Goal: Book appointment/travel/reservation: Book appointment/travel/reservation

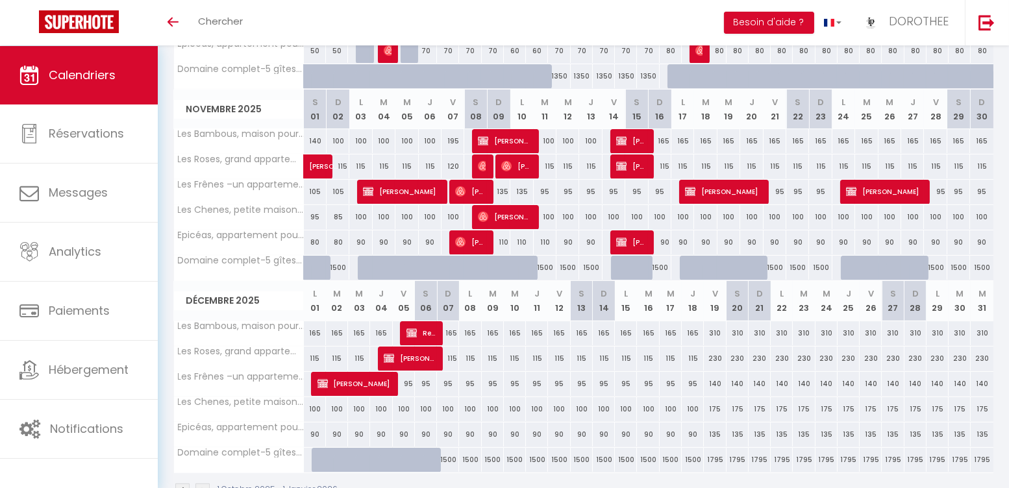
scroll to position [13, 0]
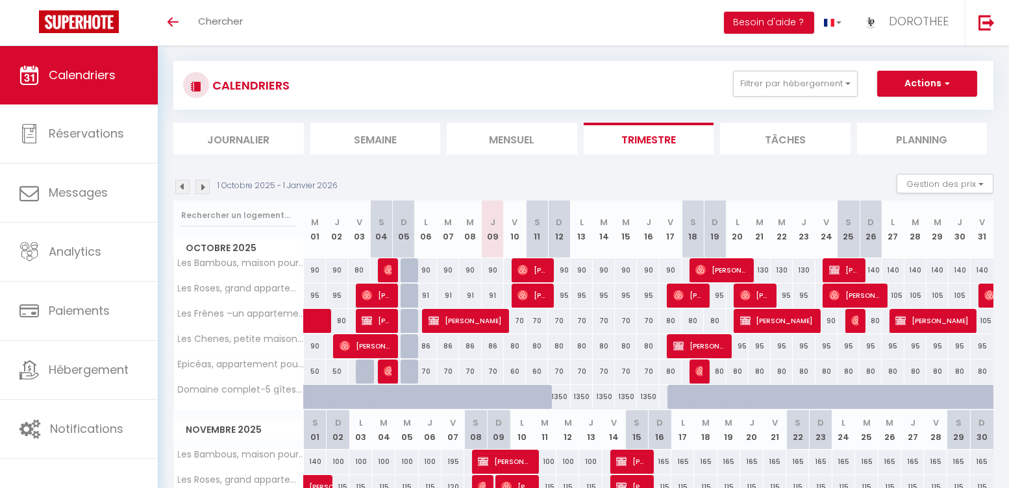
click at [940, 82] on button "Actions" at bounding box center [927, 84] width 100 height 26
click at [895, 107] on link "Nouvelle réservation" at bounding box center [913, 113] width 113 height 19
select select
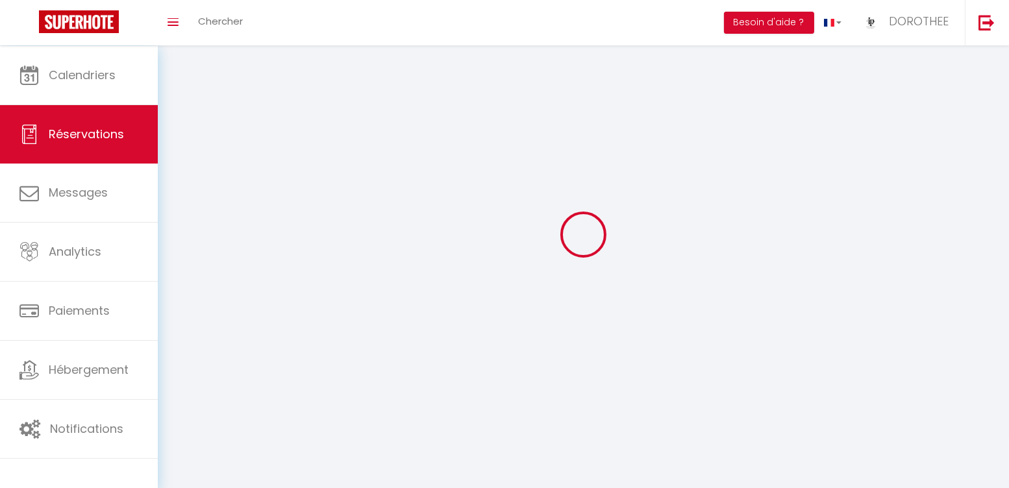
select select
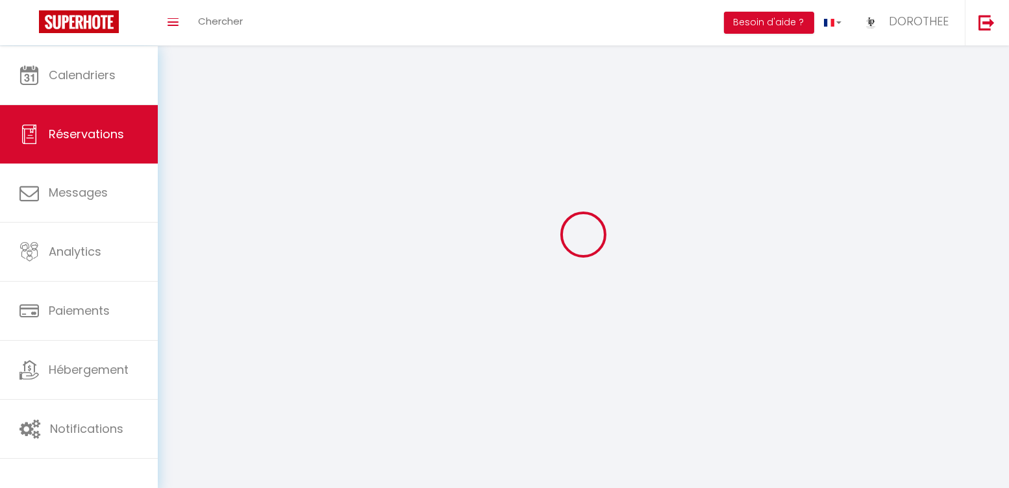
select select
checkbox input "false"
select select
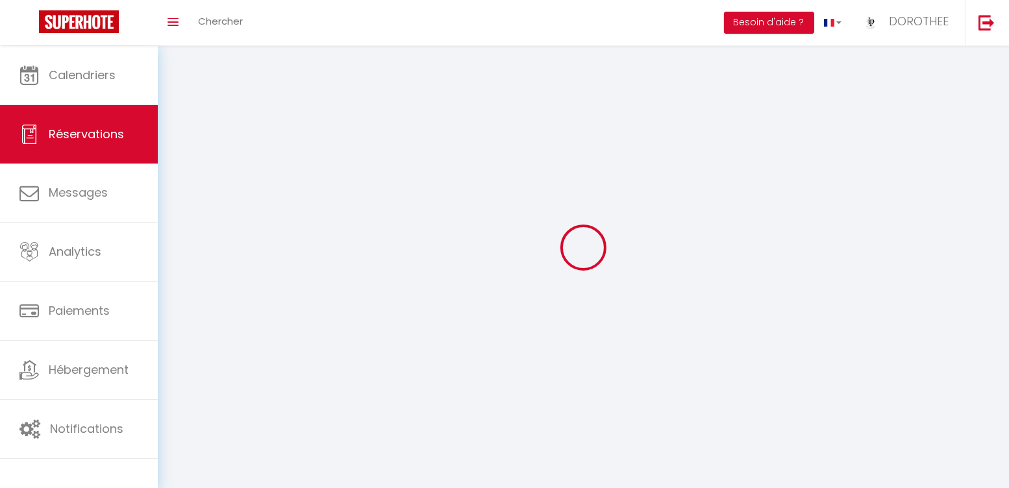
select select
checkbox input "false"
select select
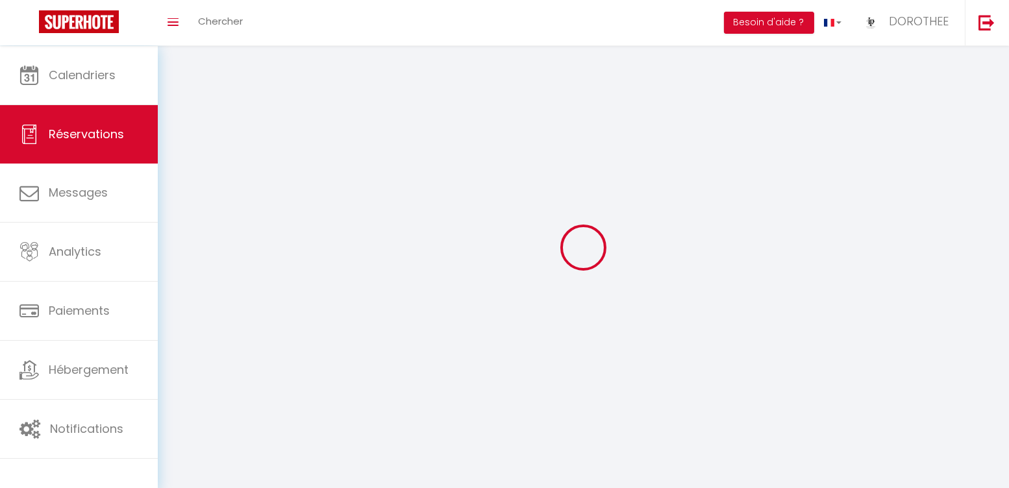
select select
checkbox input "false"
select select
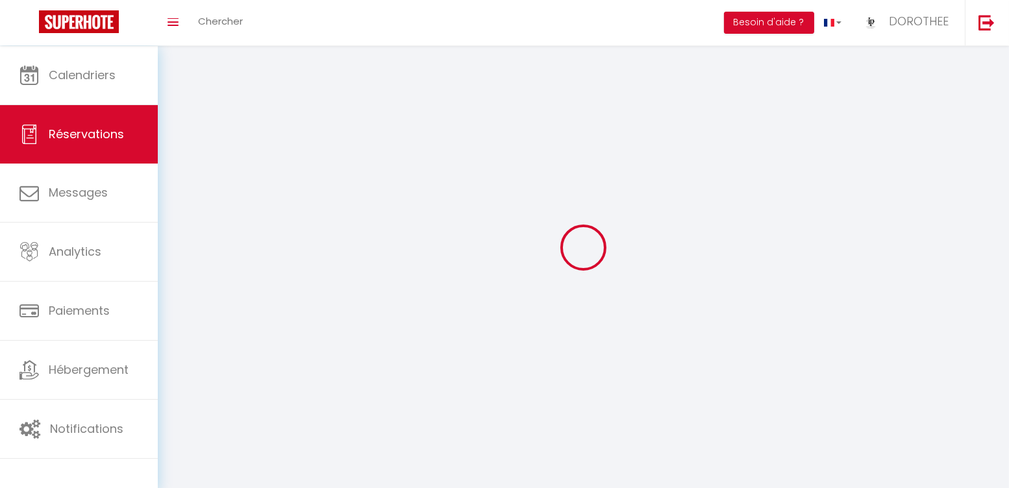
select select
select select "54"
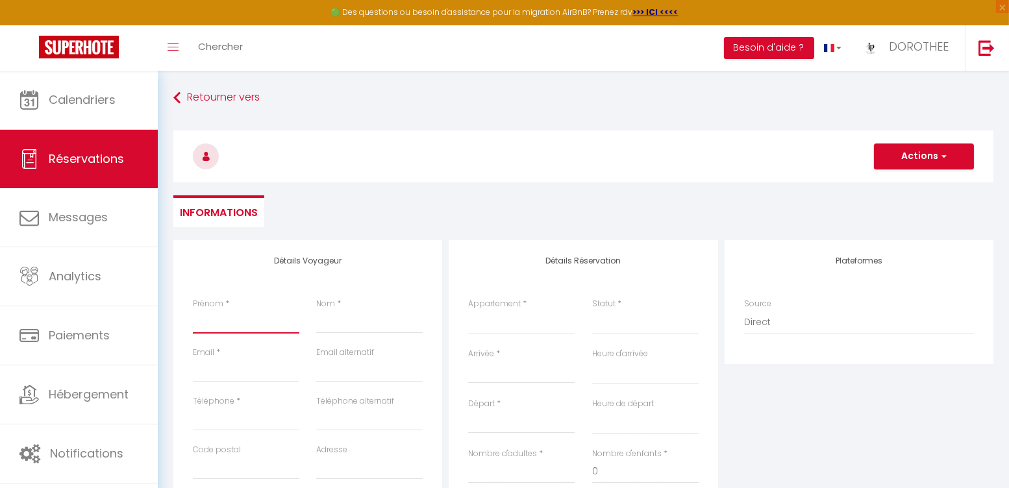
type input "A"
select select
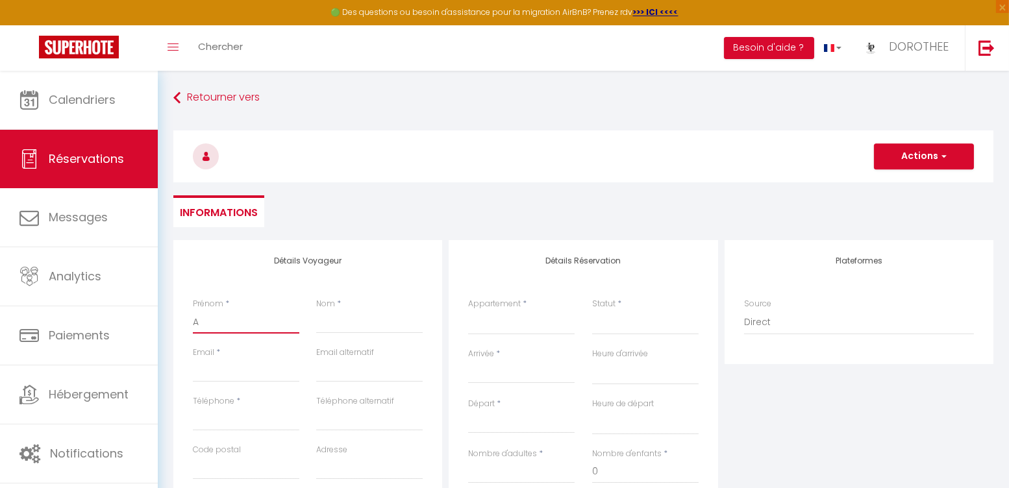
select select
checkbox input "false"
type input "Au"
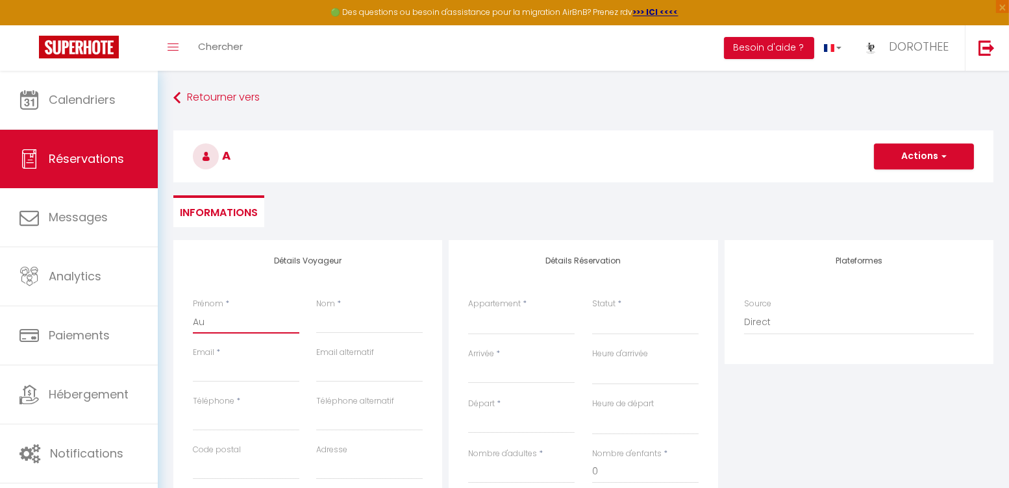
select select
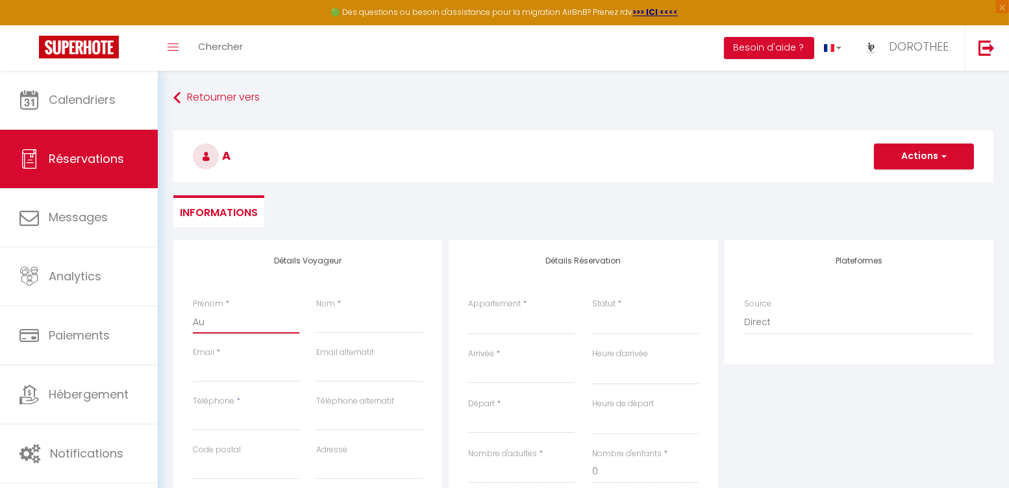
select select
checkbox input "false"
type input "Aud"
select select
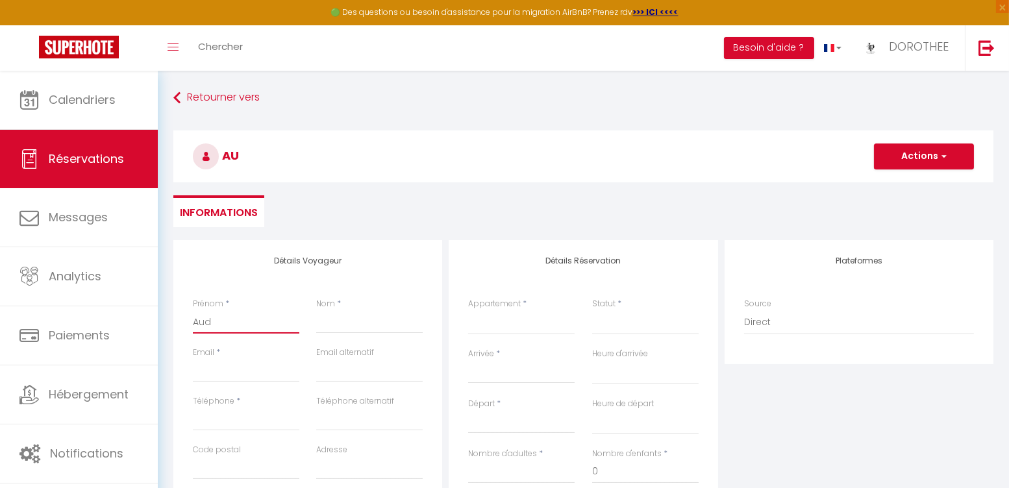
select select
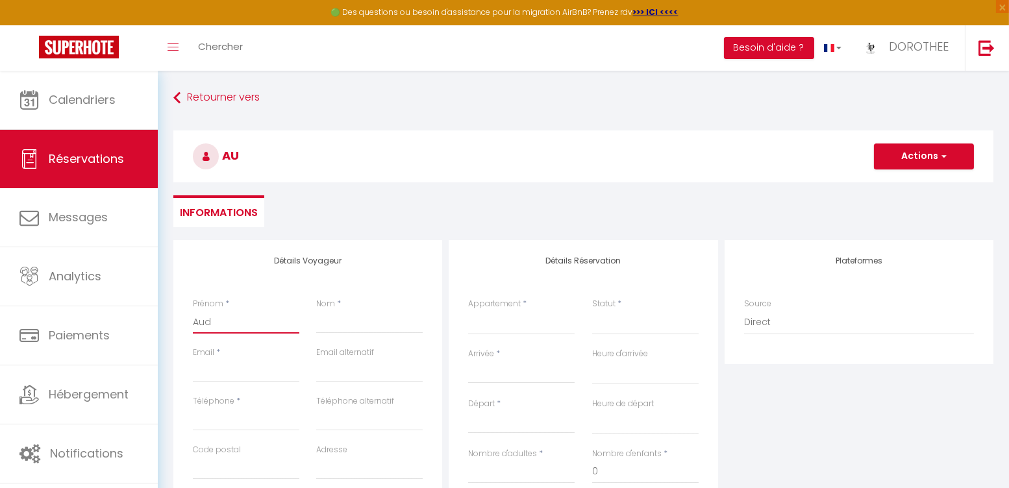
select select
checkbox input "false"
type input "Audr"
select select
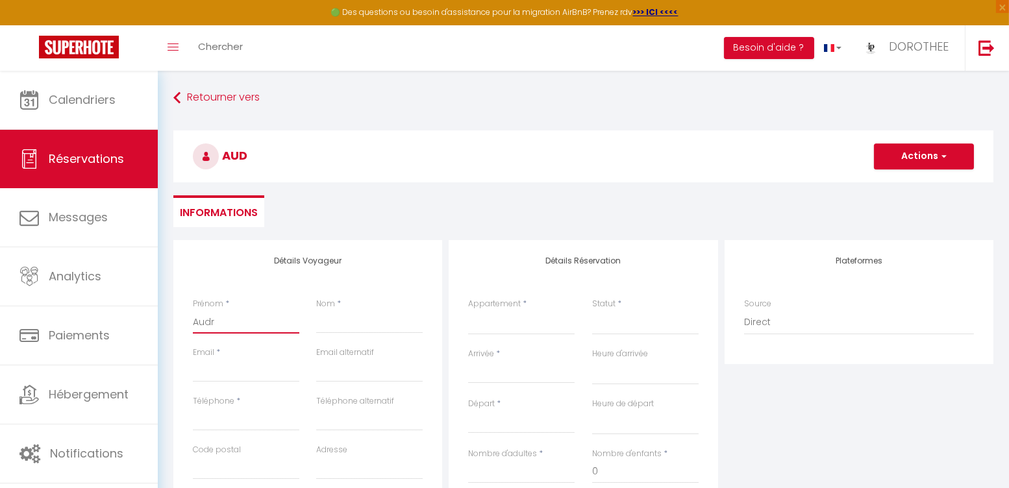
select select
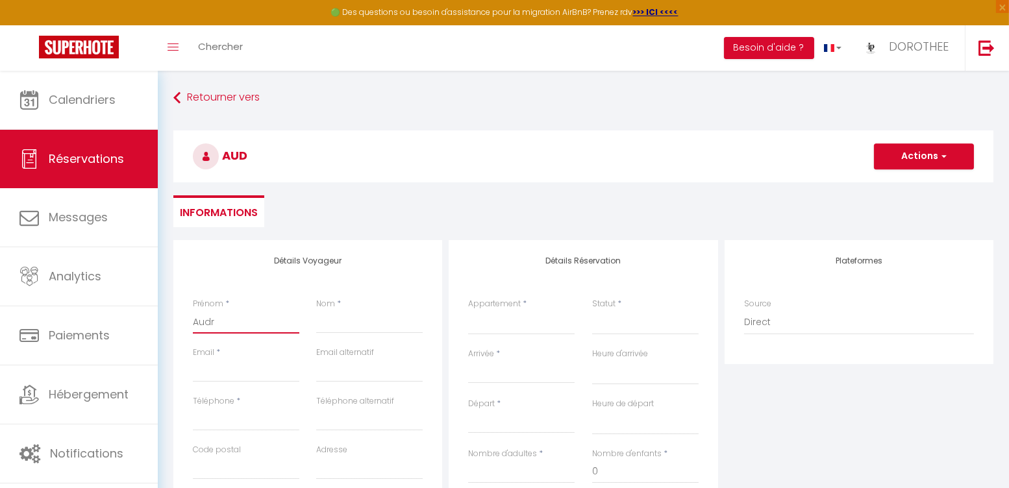
checkbox input "false"
type input "[PERSON_NAME]"
select select
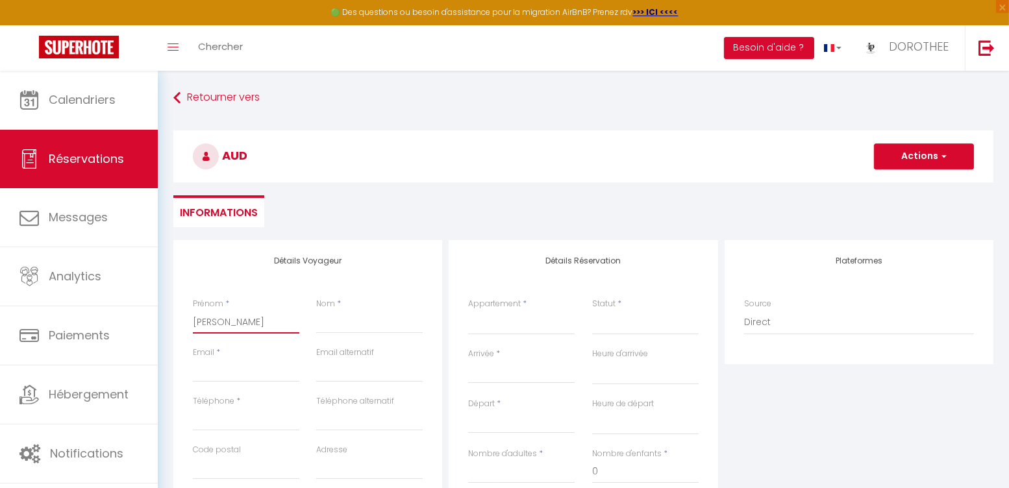
select select
checkbox input "false"
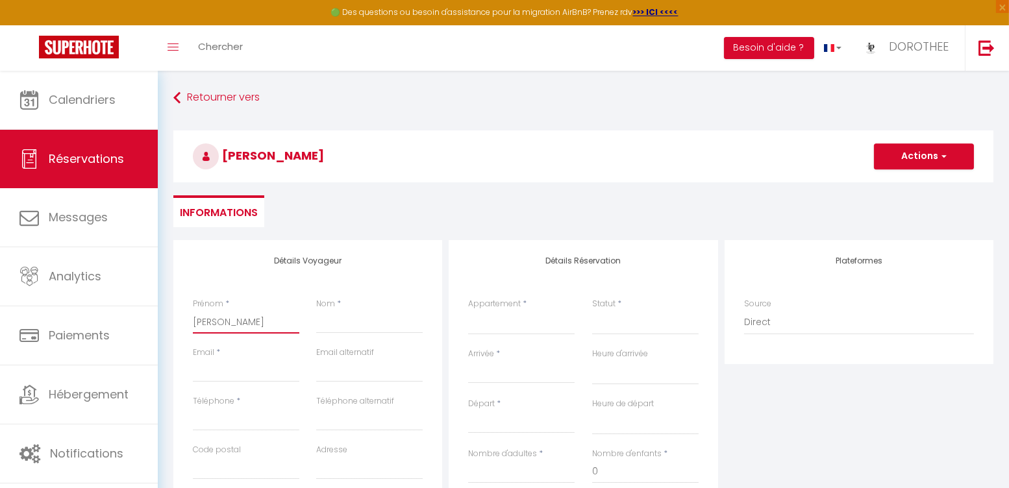
type input "[PERSON_NAME]"
select select
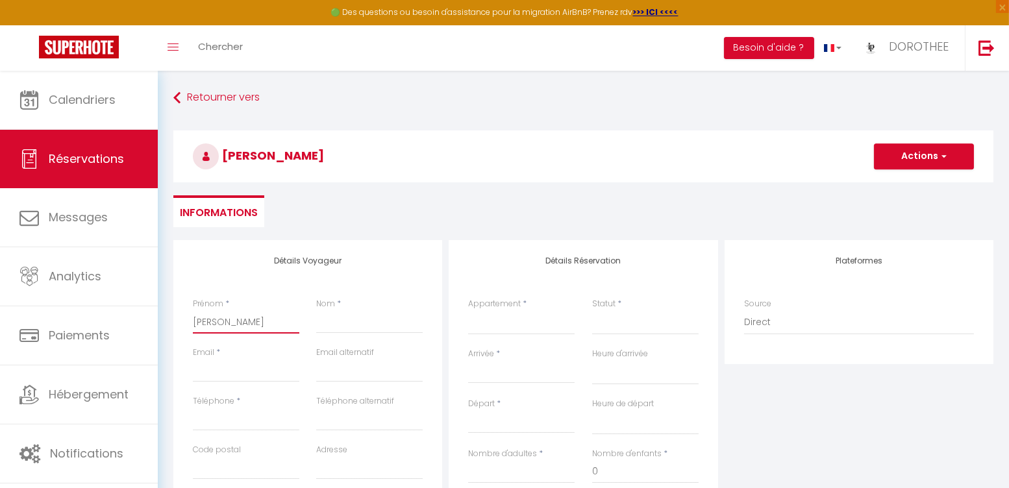
select select
checkbox input "false"
type input "[PERSON_NAME]"
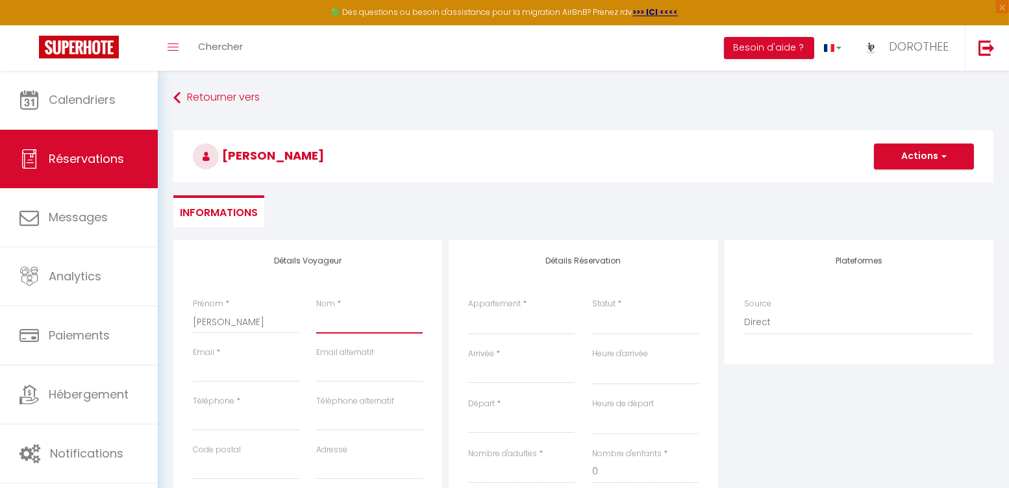
type input "C"
select select
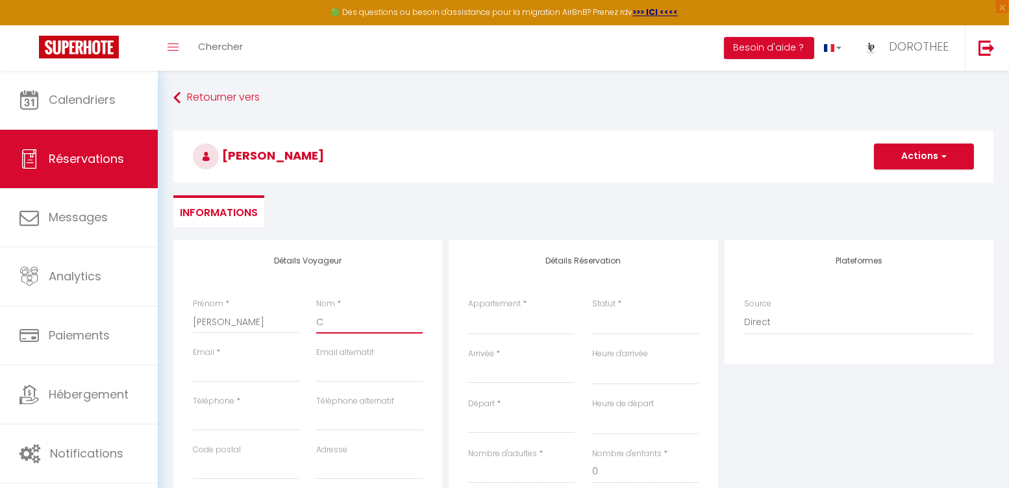
select select
checkbox input "false"
type input "CA"
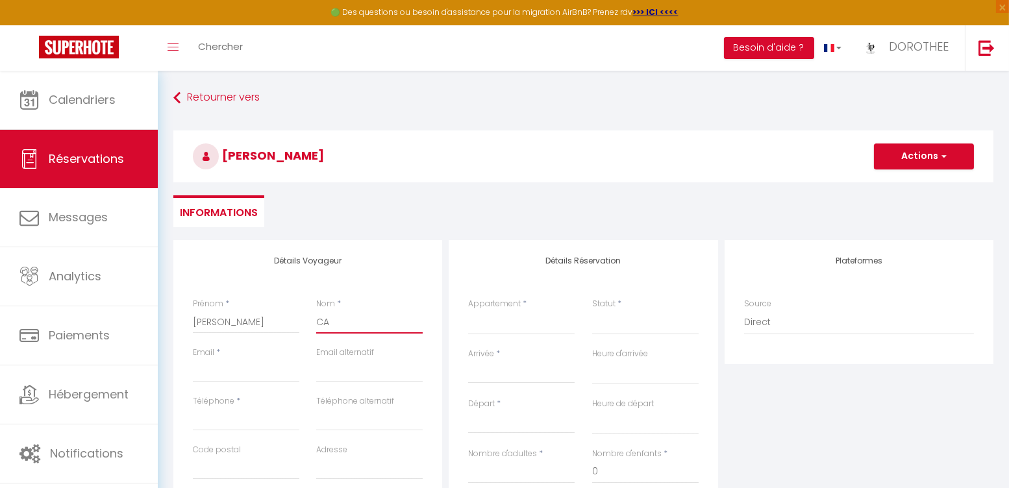
select select
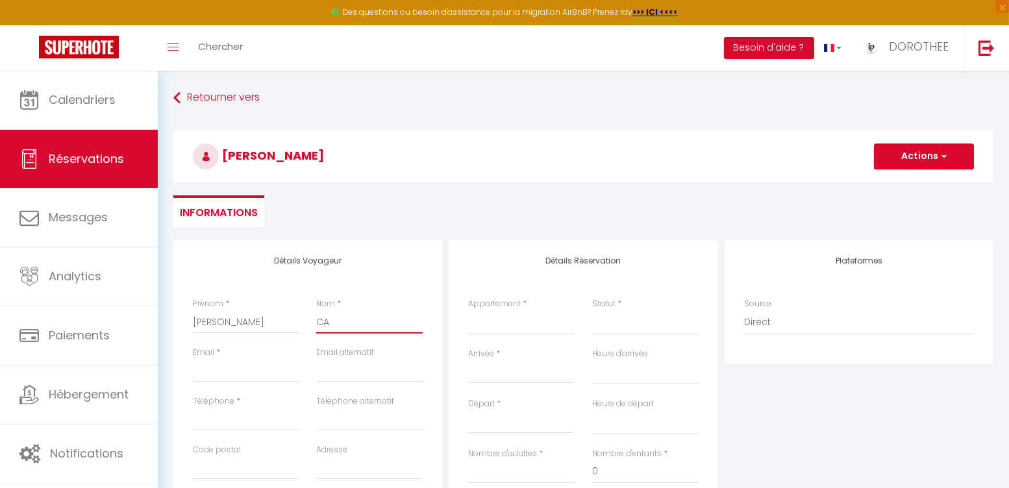
select select
checkbox input "false"
type input "CAL"
select select
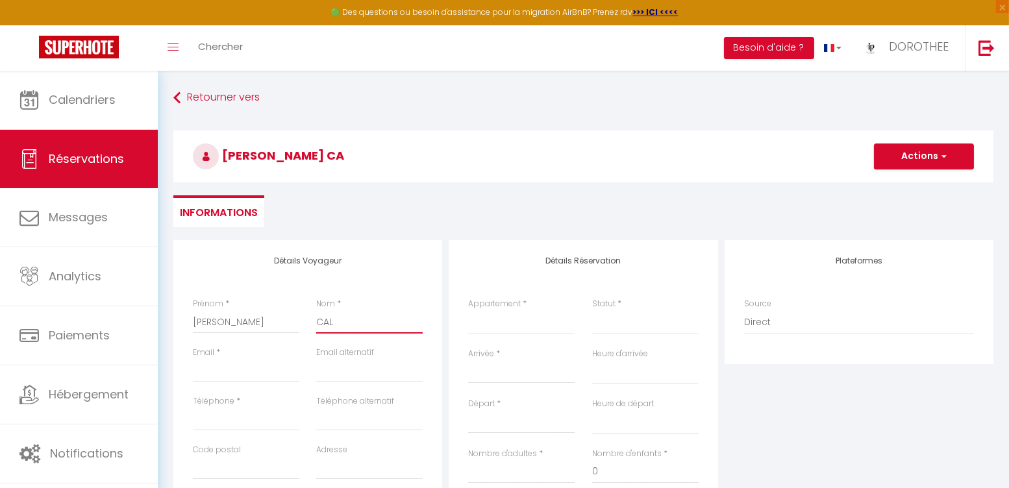
select select
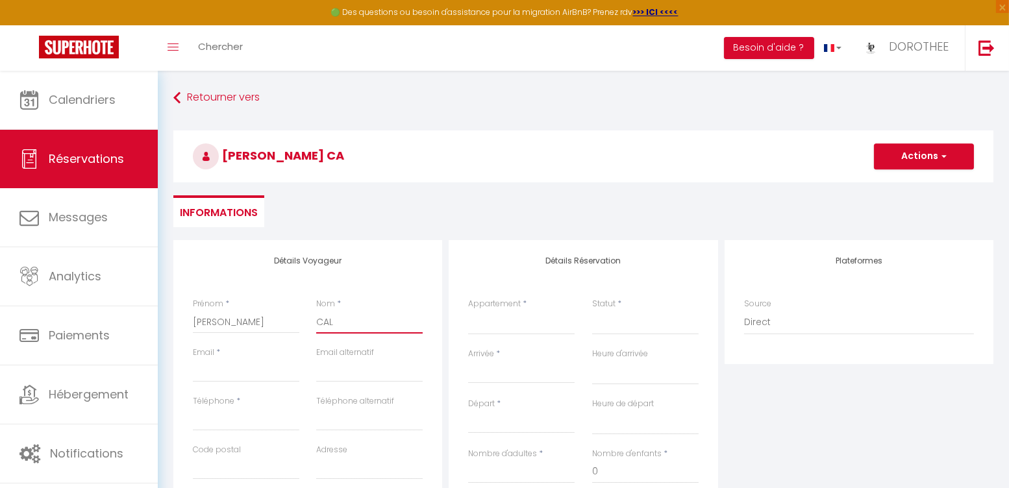
select select
checkbox input "false"
type input "CALA"
select select
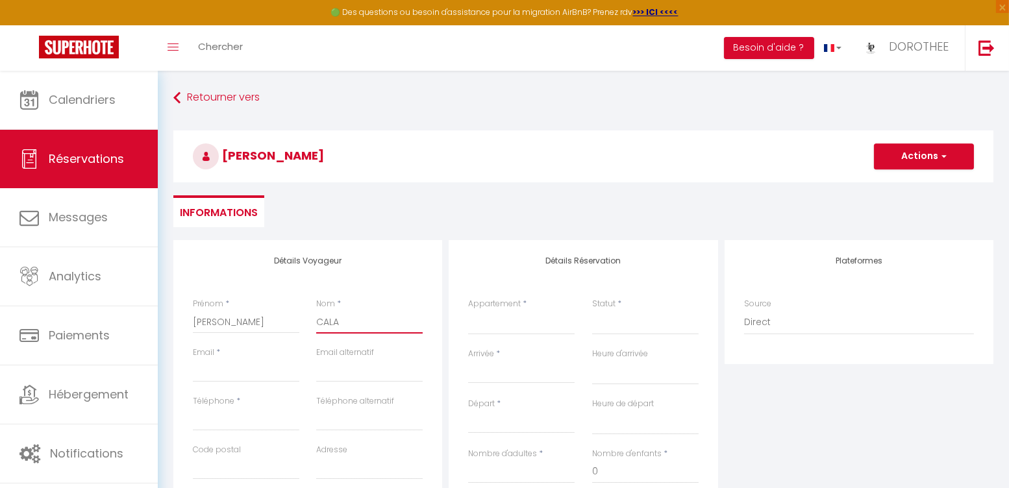
select select
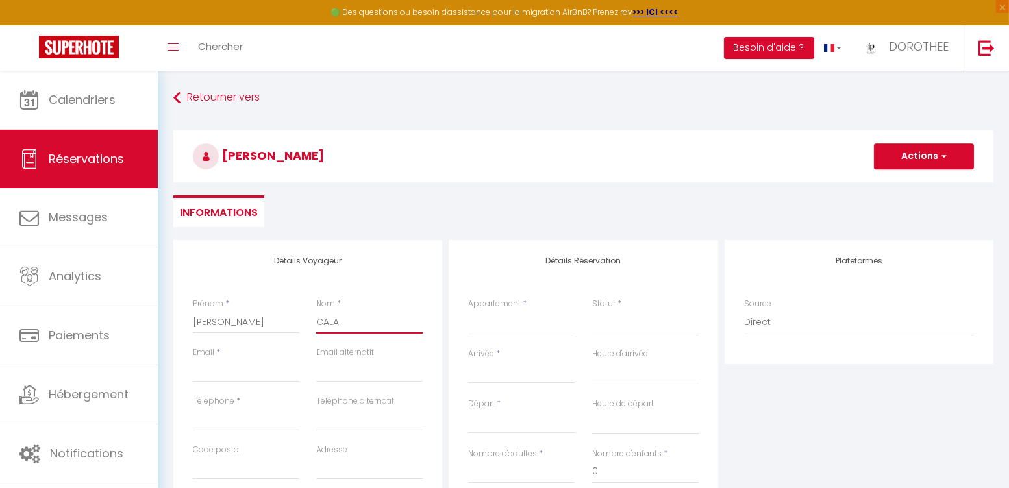
checkbox input "false"
type input "CALAI"
select select
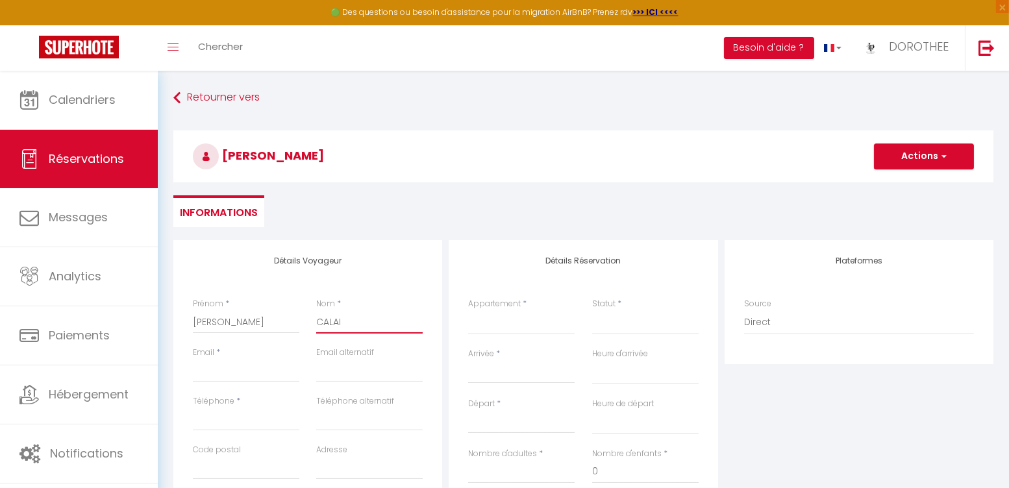
select select
checkbox input "false"
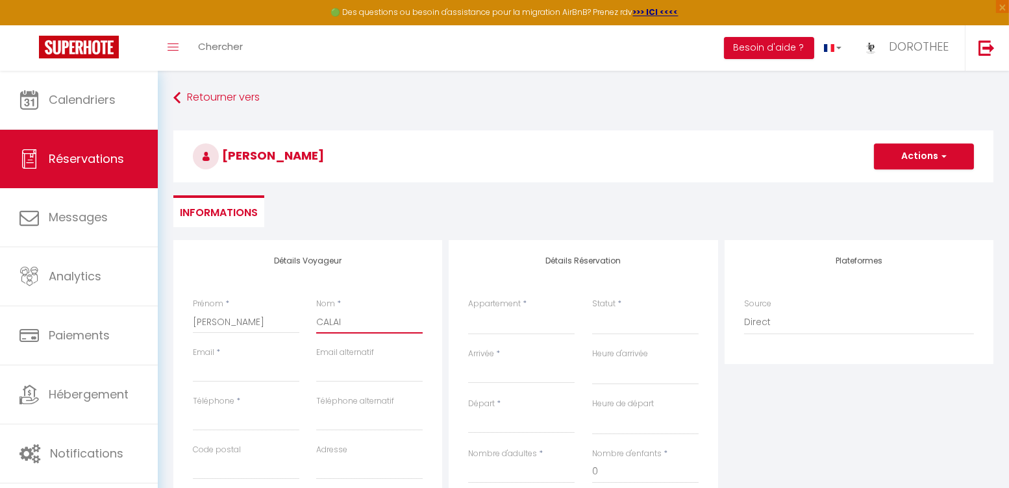
type input "[GEOGRAPHIC_DATA]"
select select
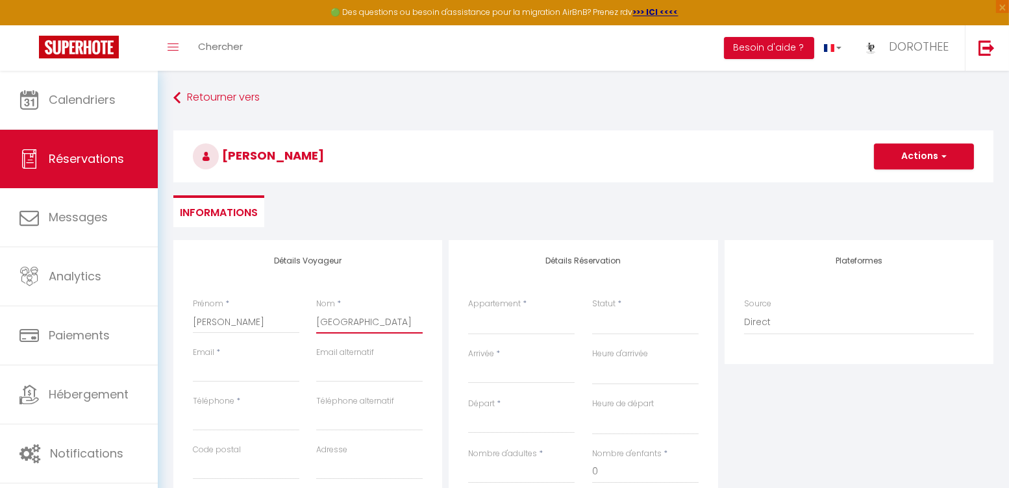
select select
checkbox input "false"
type input "[GEOGRAPHIC_DATA]"
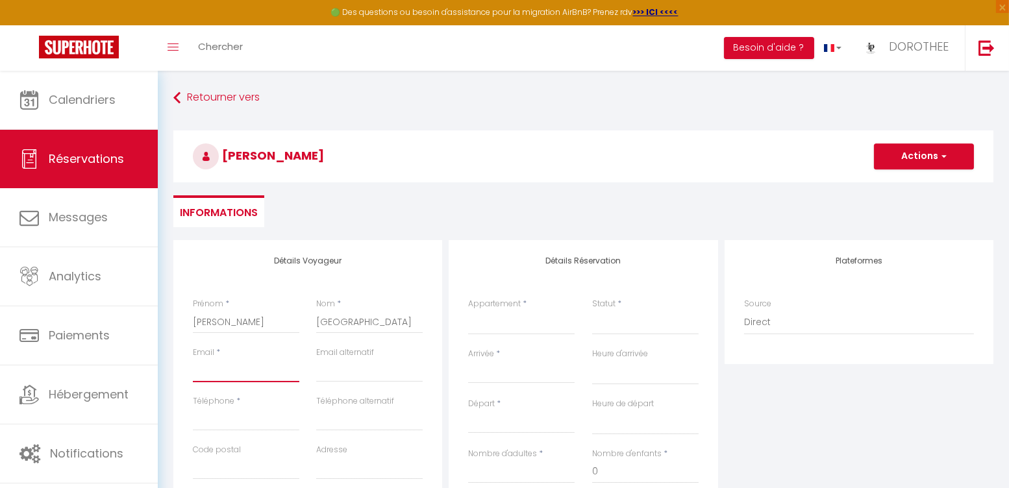
type input "c"
select select
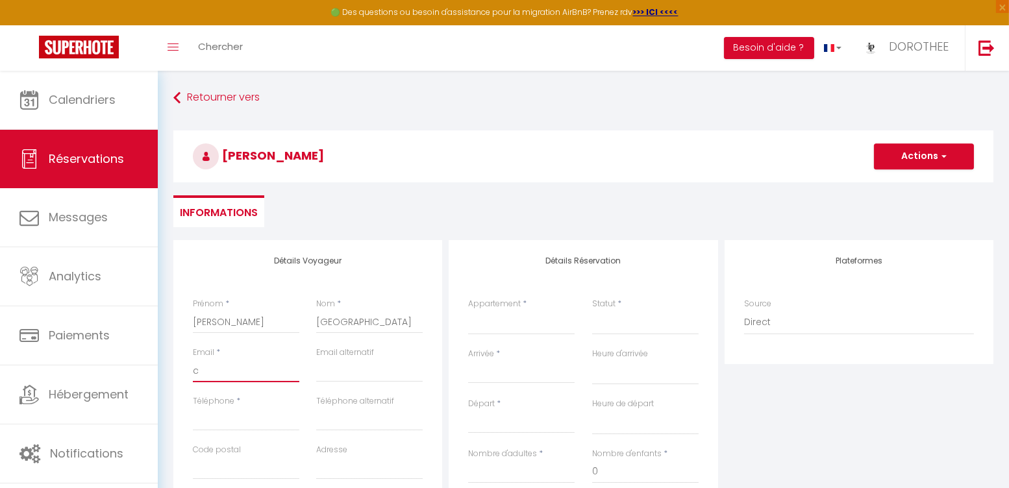
select select
checkbox input "false"
type input "ca"
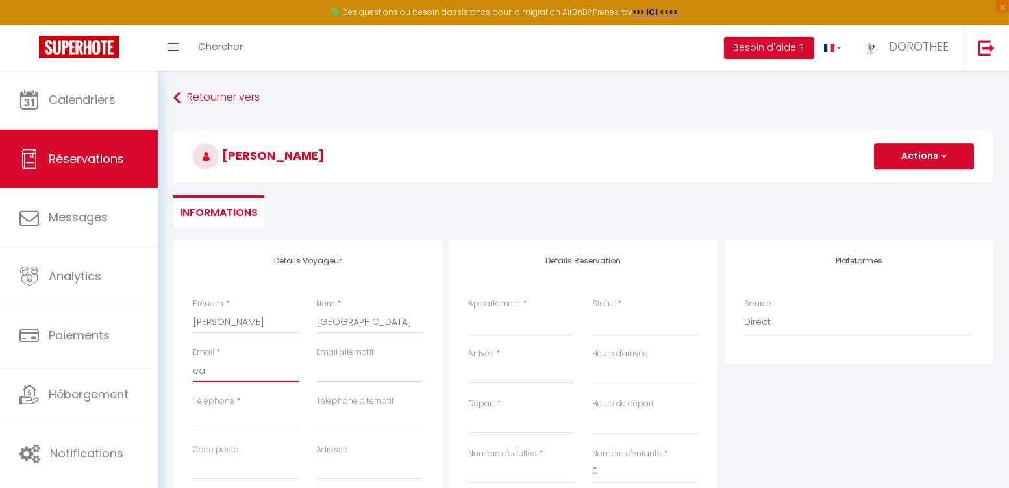
select select
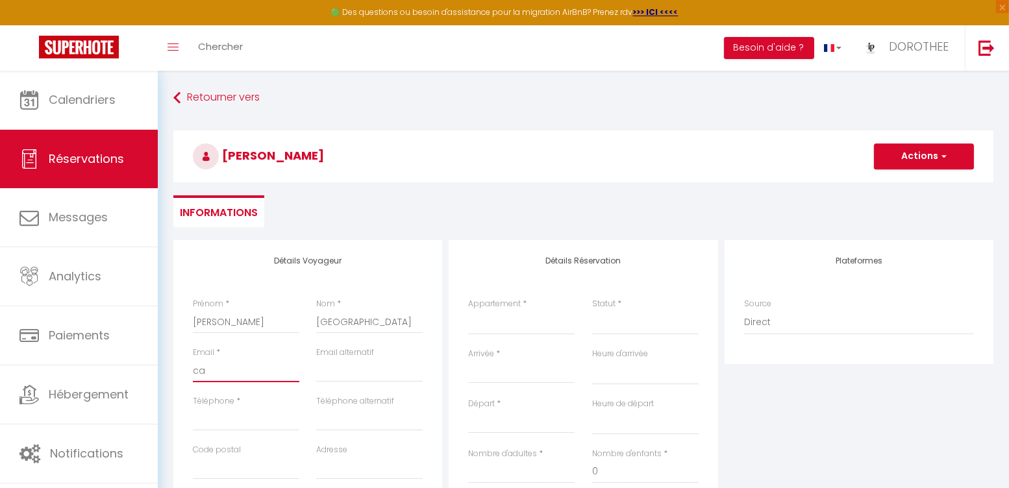
select select
checkbox input "false"
type input "car"
select select
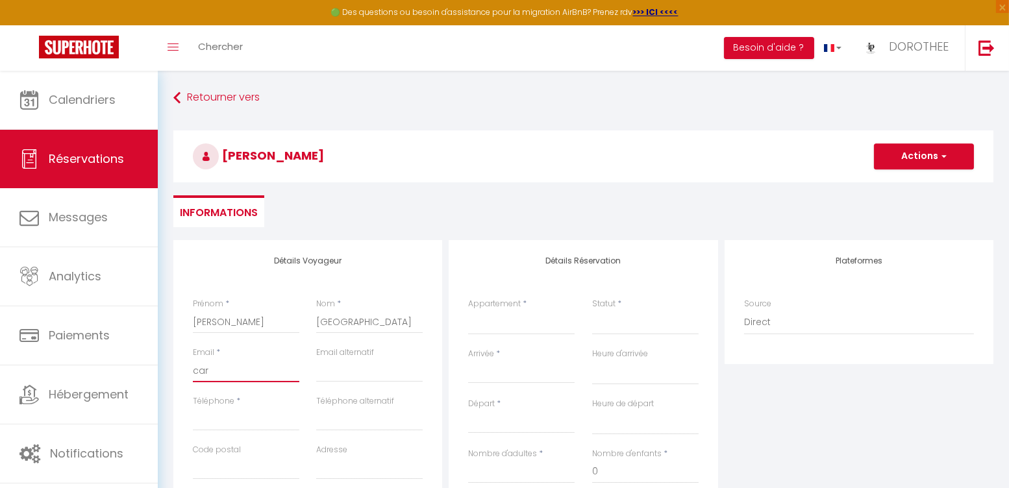
select select
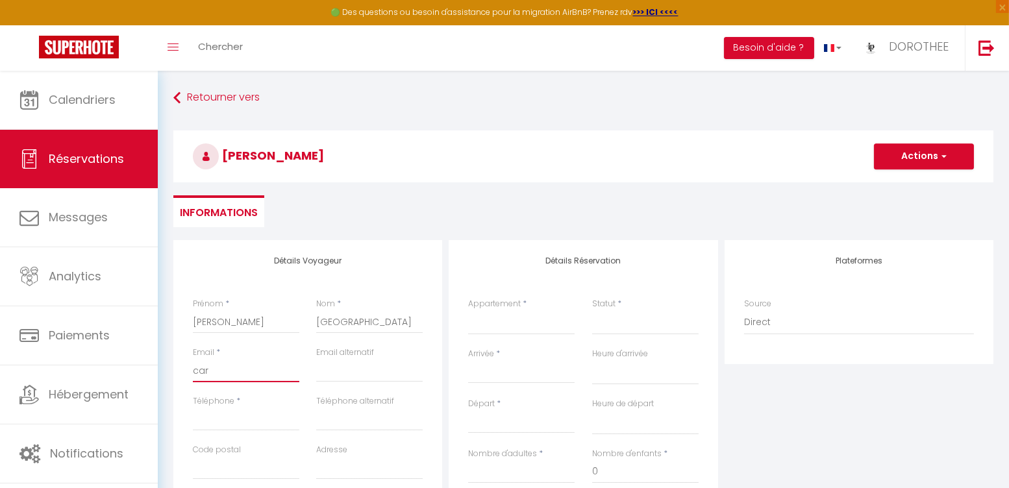
select select
checkbox input "false"
type input "cari"
select select
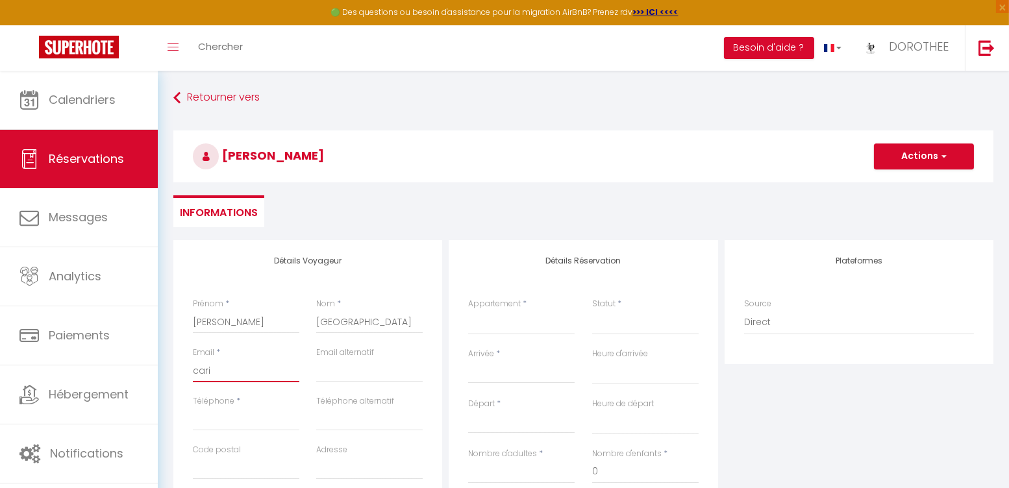
select select
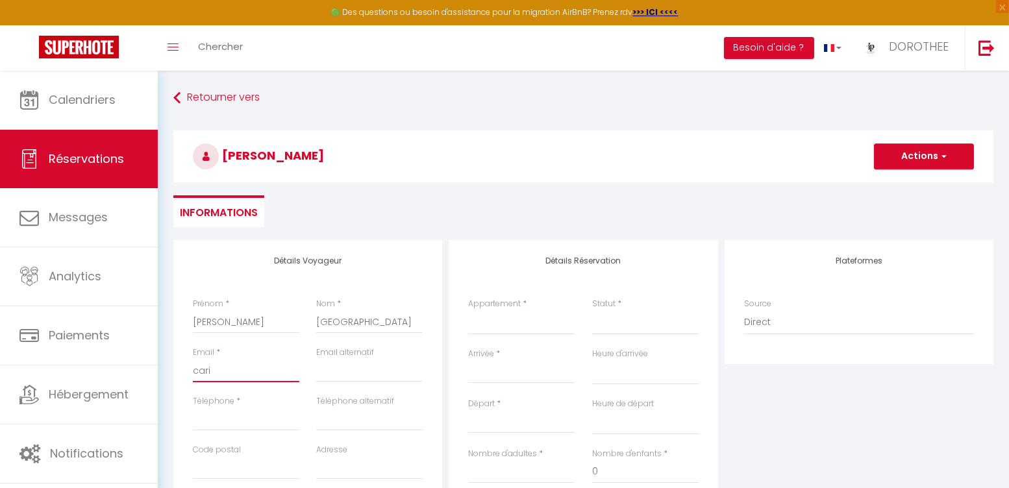
checkbox input "false"
type input "carin"
select select
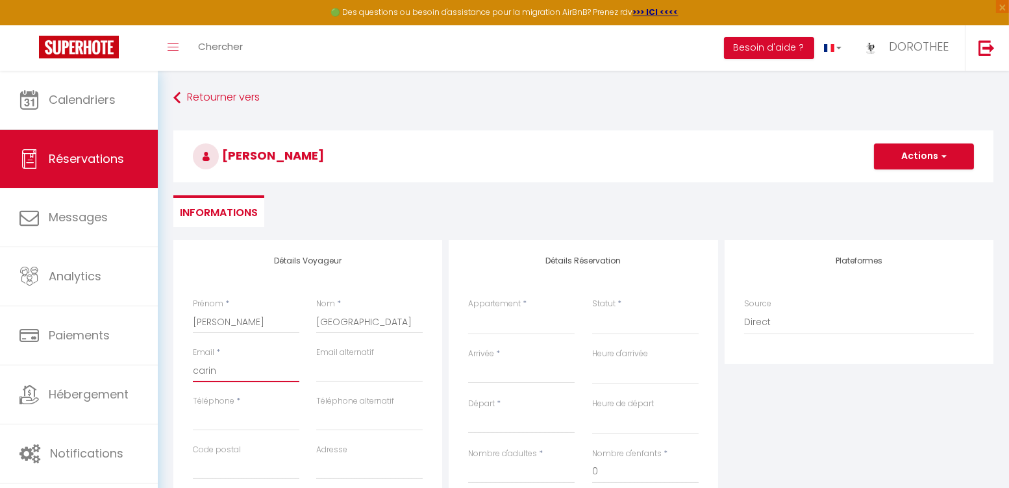
select select
checkbox input "false"
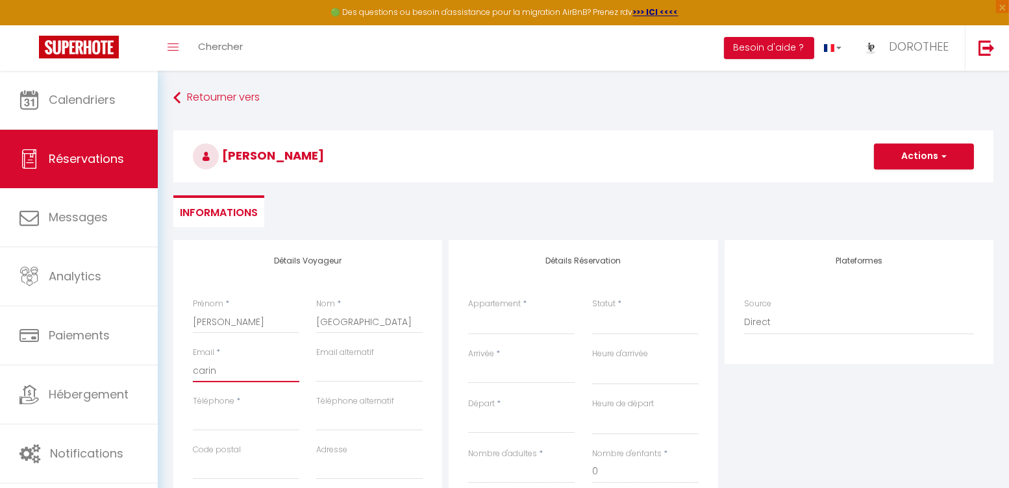
type input "carine"
select select
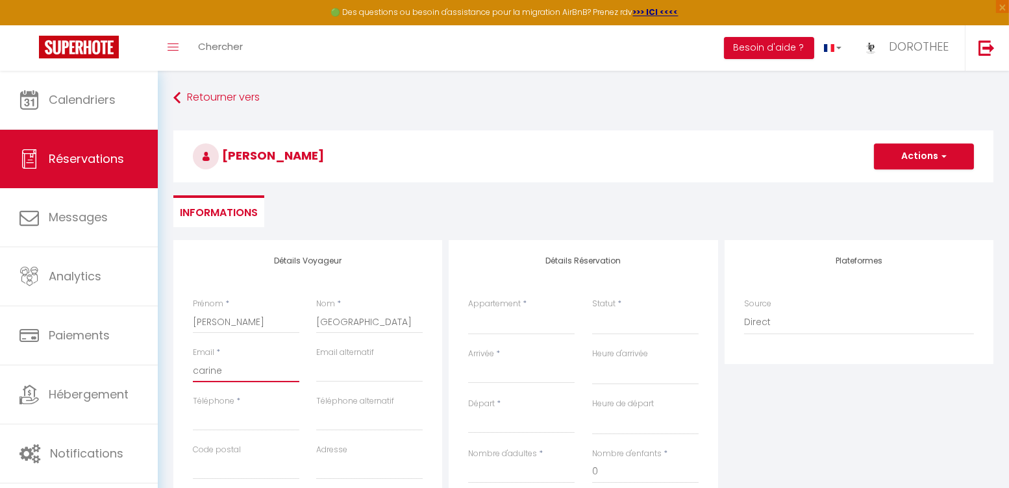
select select
checkbox input "false"
type input "carinef"
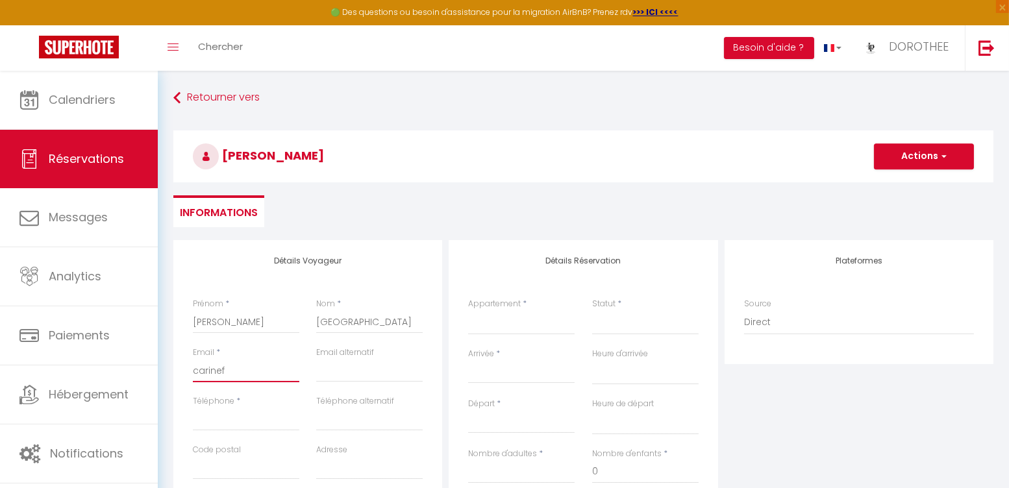
select select
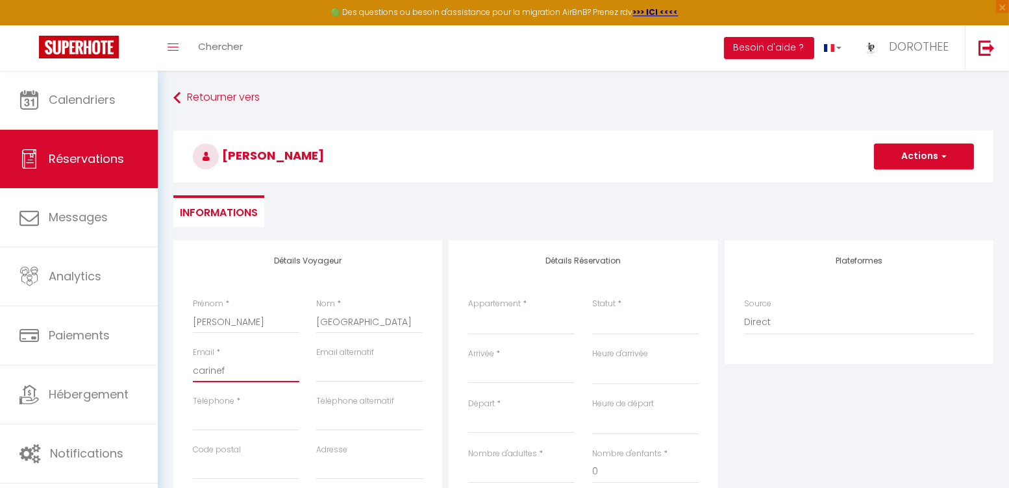
select select
checkbox input "false"
type input "carinefl"
select select
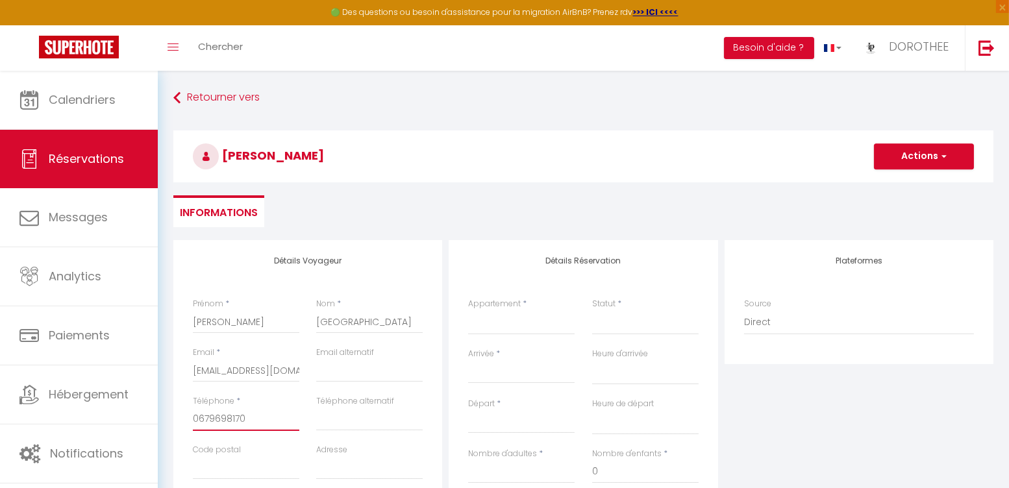
scroll to position [117, 0]
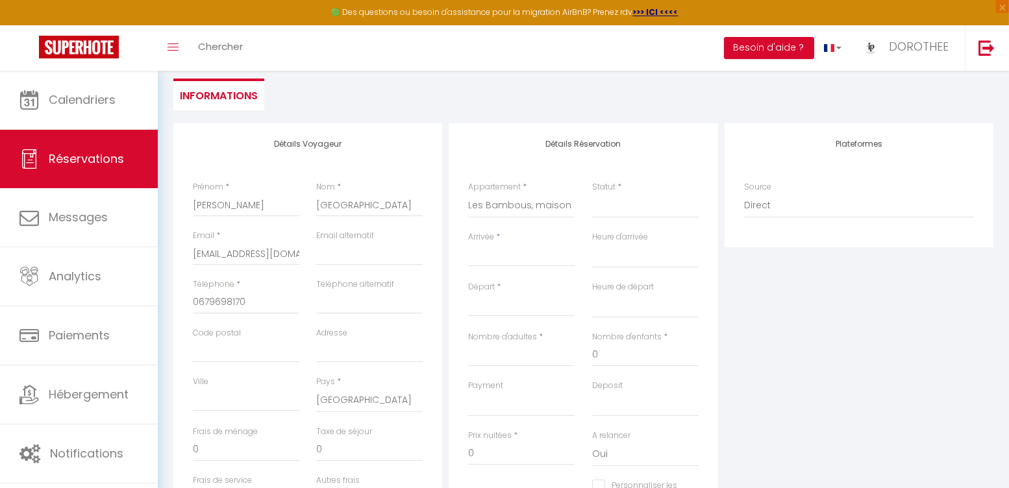
click at [493, 257] on input "Arrivée" at bounding box center [521, 256] width 106 height 17
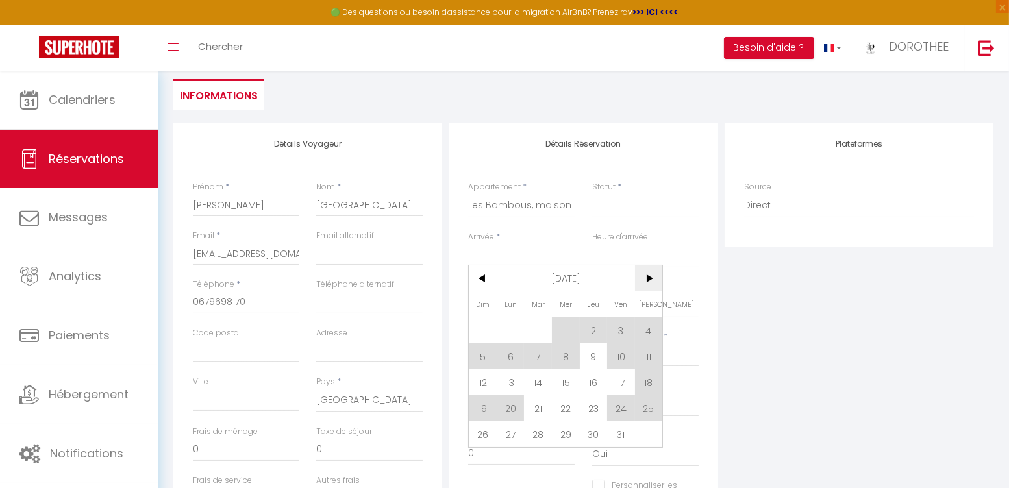
click at [651, 278] on span ">" at bounding box center [649, 279] width 28 height 26
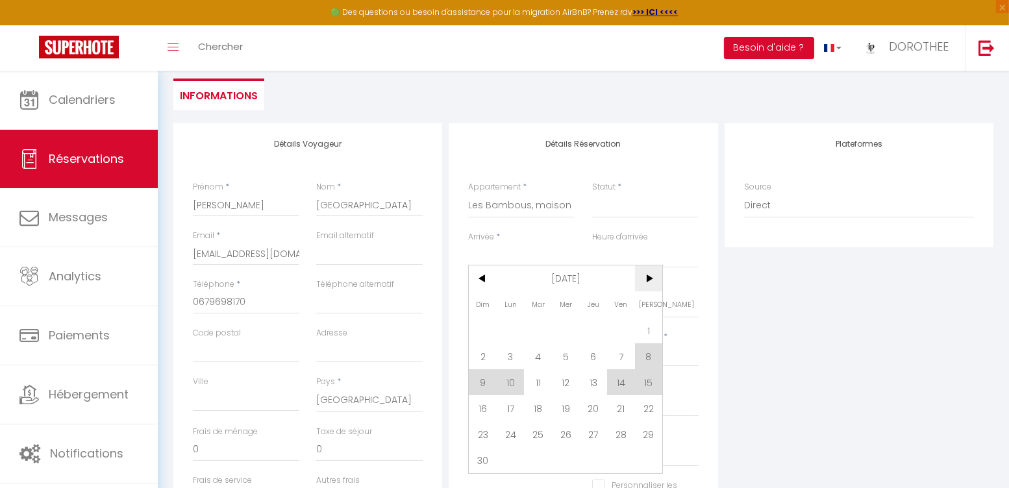
click at [651, 278] on span ">" at bounding box center [649, 279] width 28 height 26
click at [475, 276] on span "<" at bounding box center [483, 279] width 28 height 26
click at [507, 405] on span "22" at bounding box center [511, 408] width 28 height 26
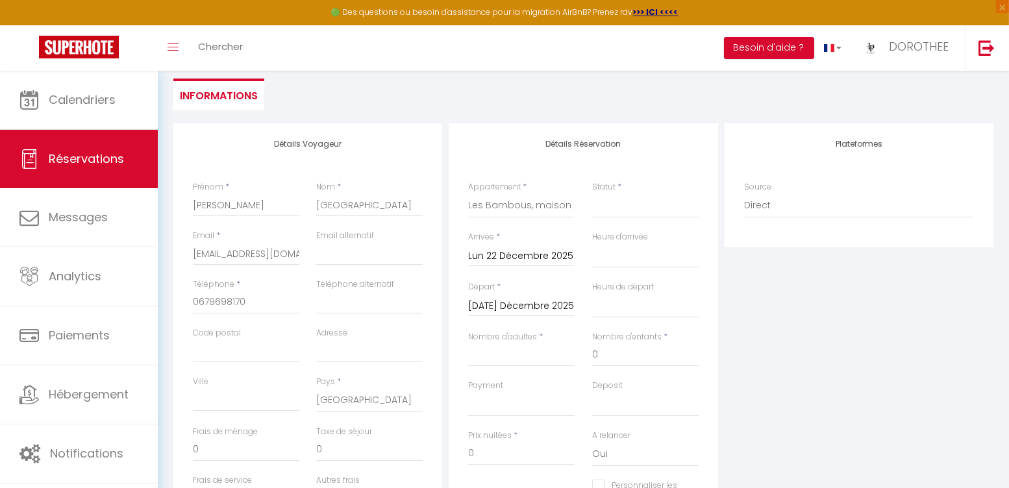
click at [505, 309] on input "[DATE] Décembre 2025" at bounding box center [521, 306] width 106 height 17
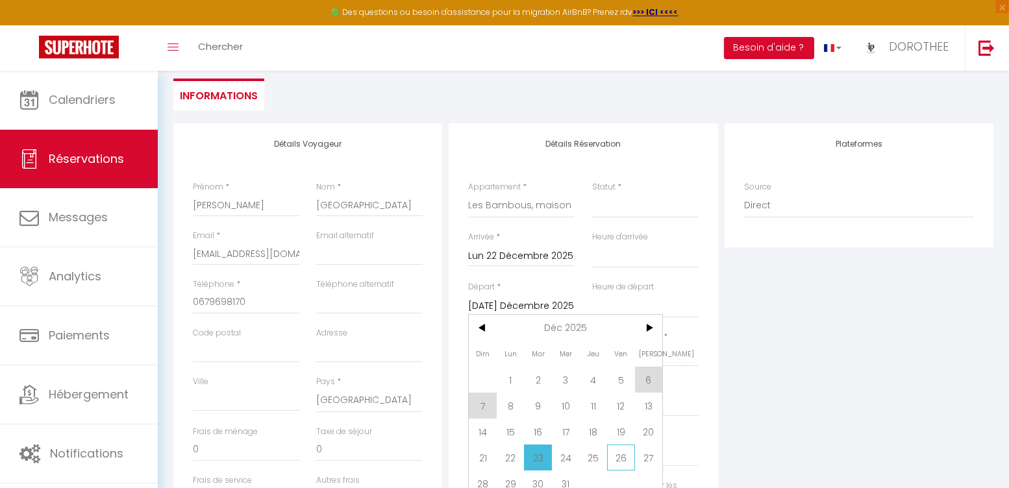
click at [630, 454] on span "26" at bounding box center [621, 458] width 28 height 26
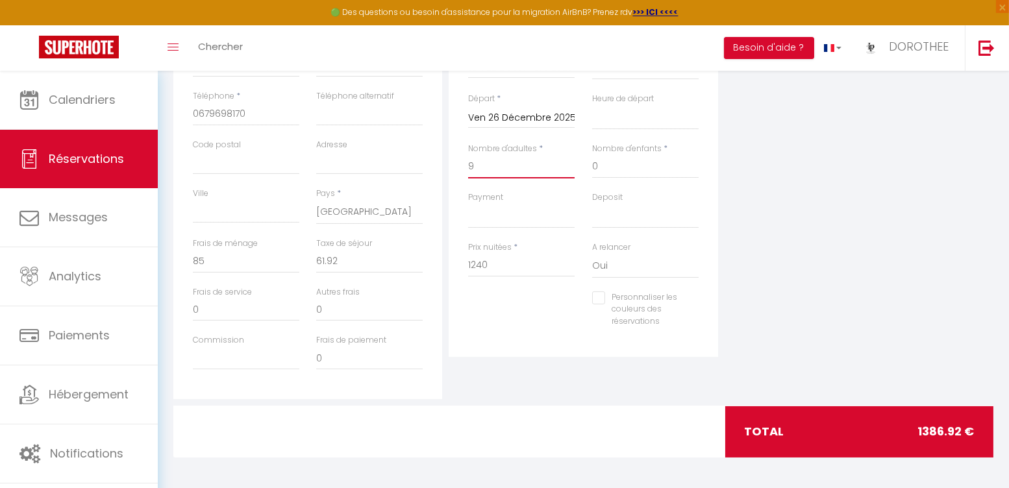
scroll to position [286, 0]
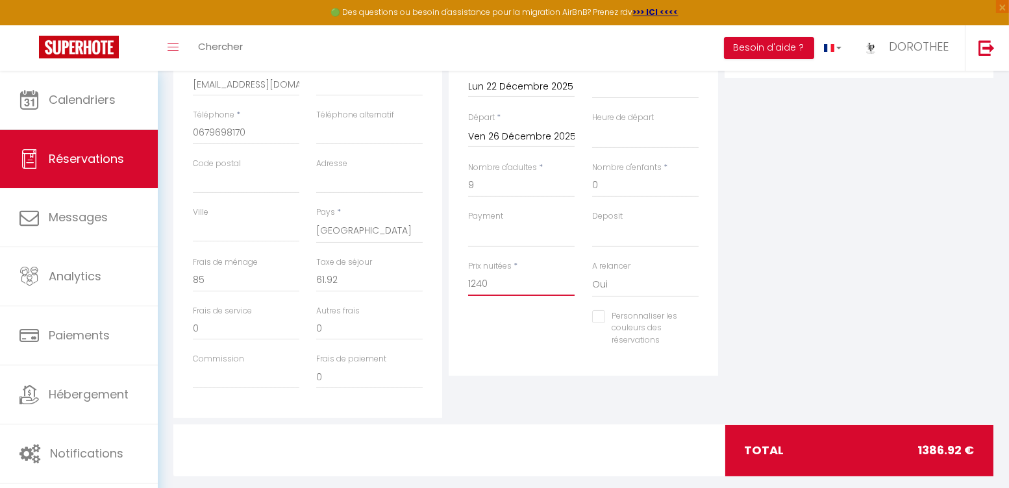
click at [476, 284] on input "1240" at bounding box center [521, 284] width 106 height 23
click at [478, 317] on div "Personnaliser les couleurs des réservations #D7092E" at bounding box center [583, 335] width 247 height 50
click at [525, 247] on div "Payment OK KO" at bounding box center [521, 235] width 123 height 50
click at [207, 280] on input "0" at bounding box center [246, 280] width 106 height 23
click at [761, 291] on div "Plateformes Source Direct [DOMAIN_NAME] [DOMAIN_NAME] Chalet montagne Expedia G…" at bounding box center [858, 186] width 275 height 464
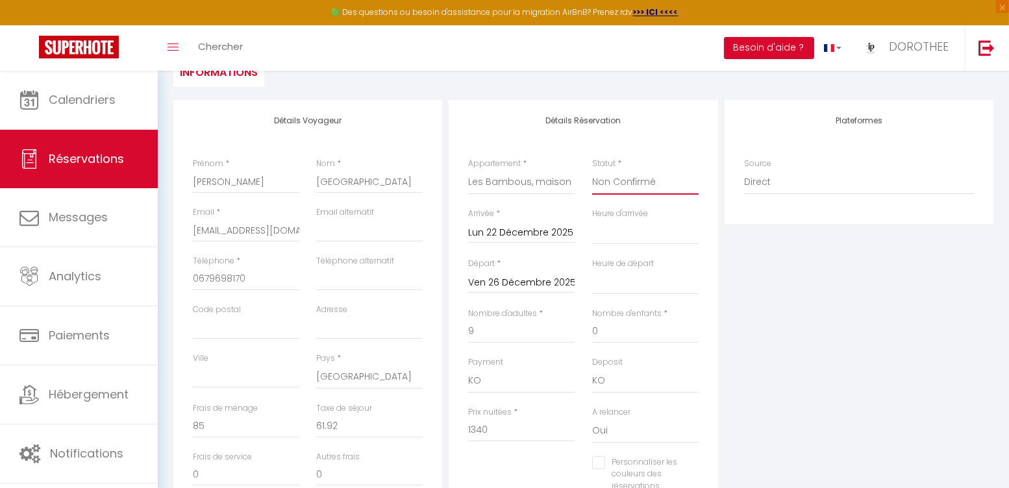
scroll to position [0, 0]
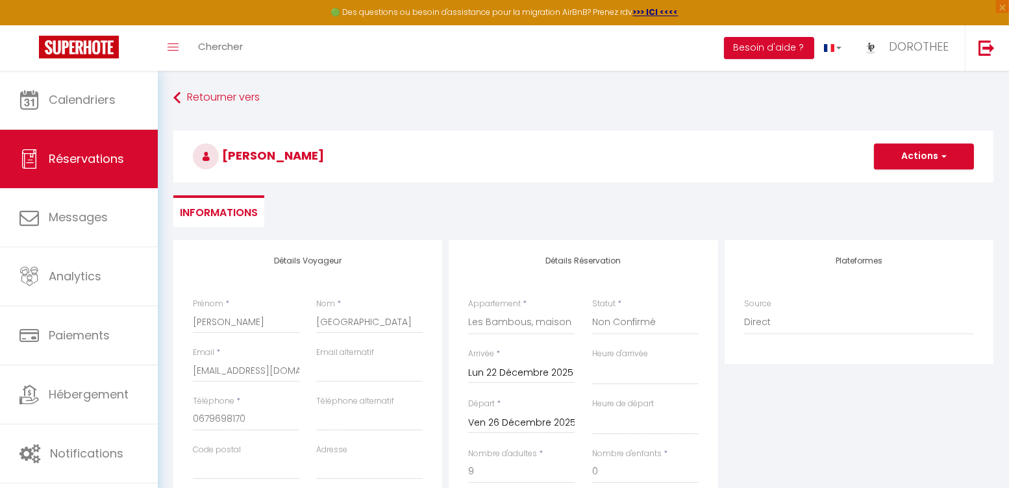
click at [902, 158] on button "Actions" at bounding box center [924, 156] width 100 height 26
click at [897, 177] on link "Enregistrer" at bounding box center [910, 185] width 103 height 17
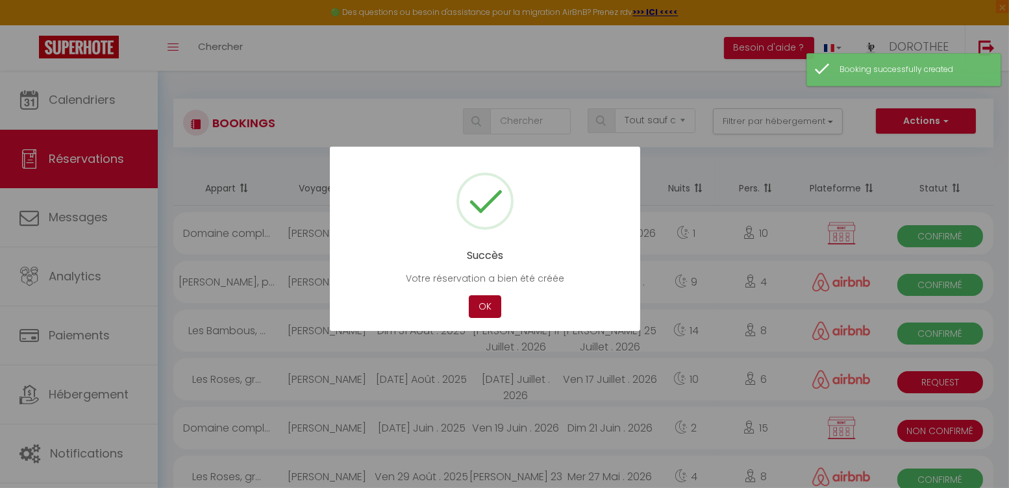
click at [478, 300] on button "OK" at bounding box center [485, 306] width 32 height 23
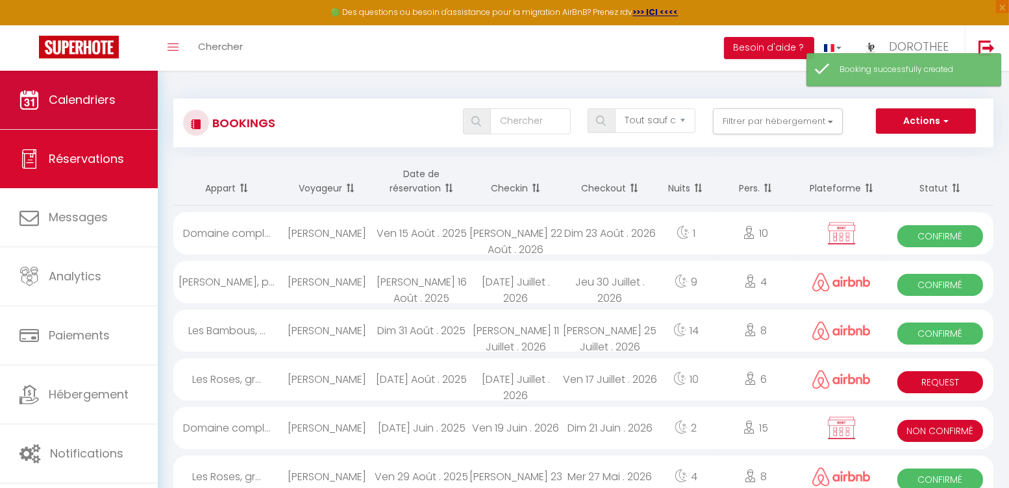
click at [97, 114] on link "Calendriers" at bounding box center [79, 100] width 158 height 58
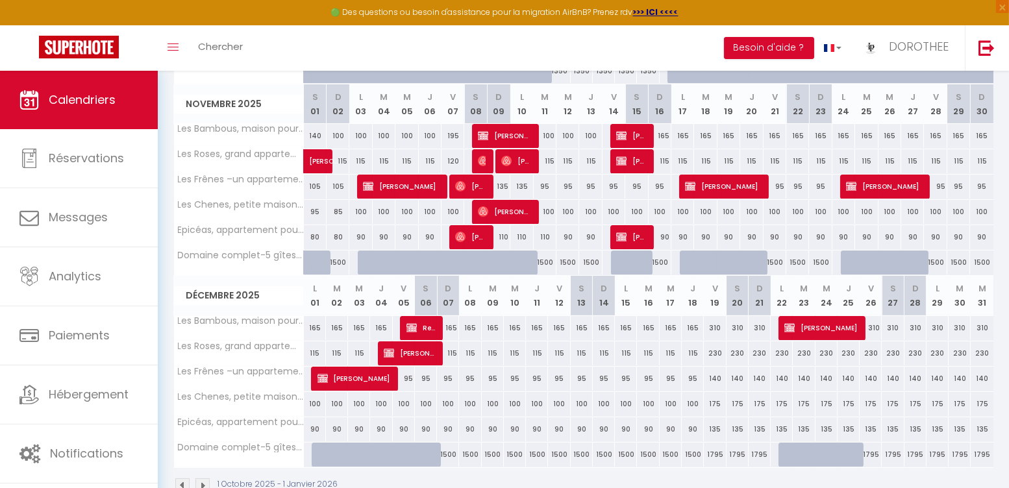
scroll to position [395, 0]
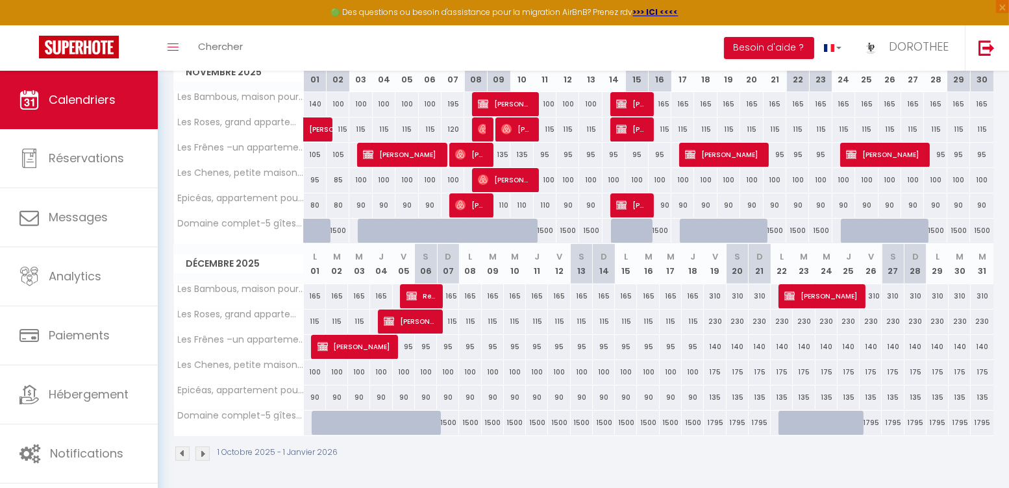
click at [784, 295] on div at bounding box center [789, 296] width 22 height 25
click at [789, 296] on img at bounding box center [789, 296] width 10 height 10
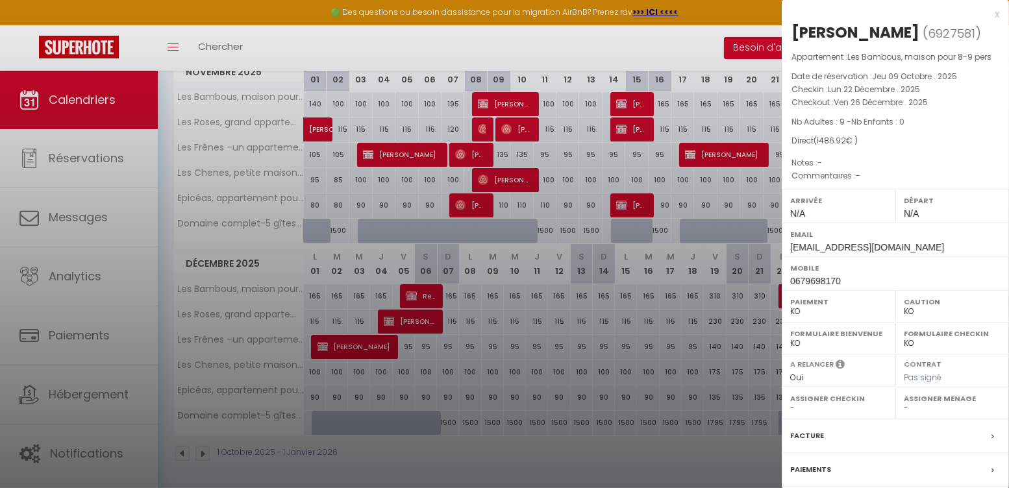
scroll to position [397, 0]
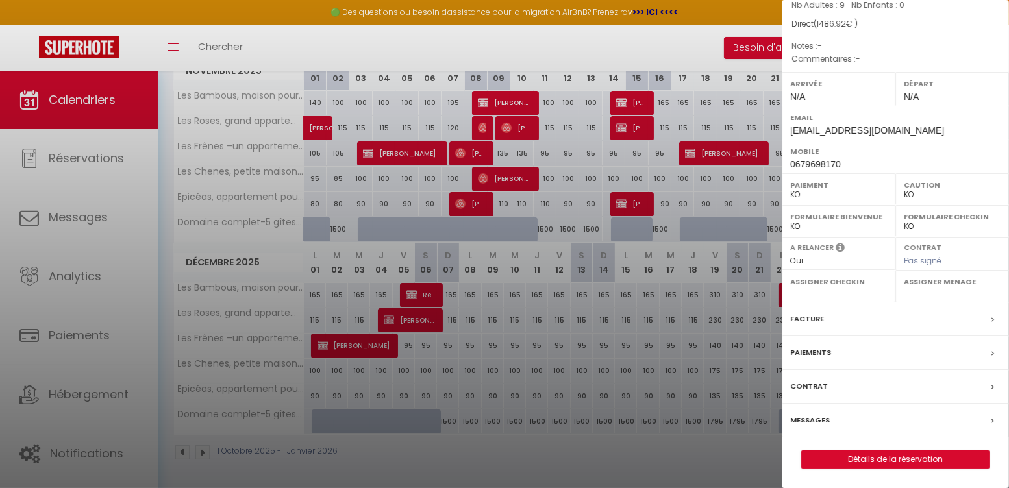
click at [901, 459] on link "Détails de la réservation" at bounding box center [895, 459] width 187 height 17
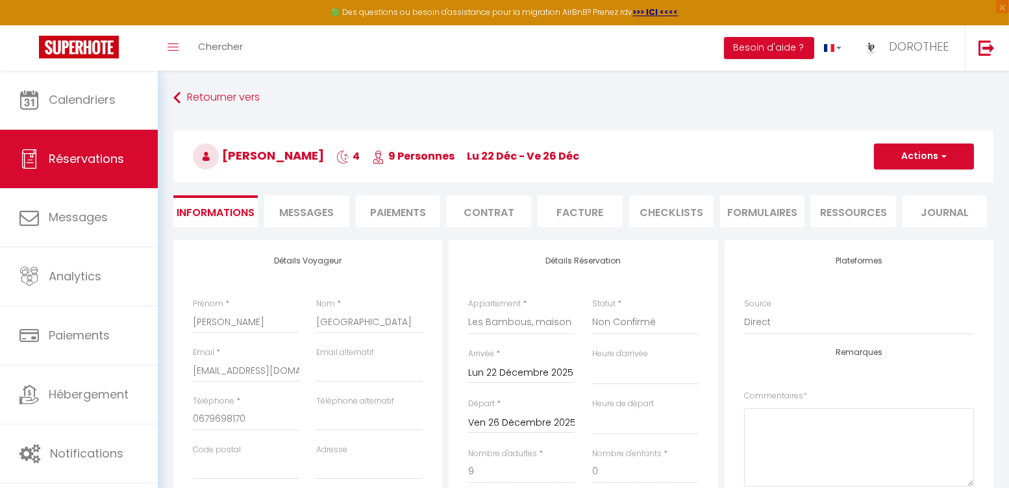
click at [608, 209] on li "Facture" at bounding box center [580, 211] width 84 height 32
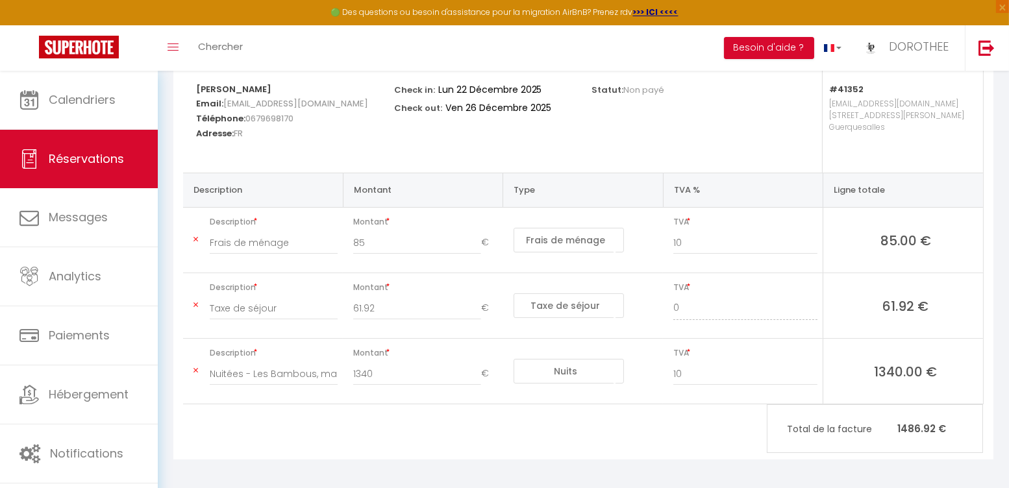
scroll to position [37, 0]
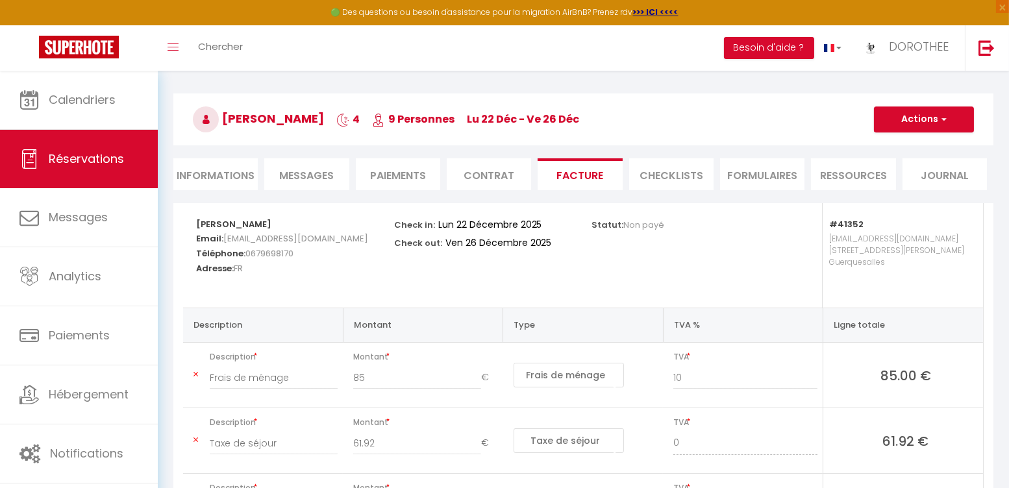
click at [911, 107] on button "Actions" at bounding box center [924, 119] width 100 height 26
click at [882, 166] on link "Aperçu et éditer" at bounding box center [913, 164] width 109 height 17
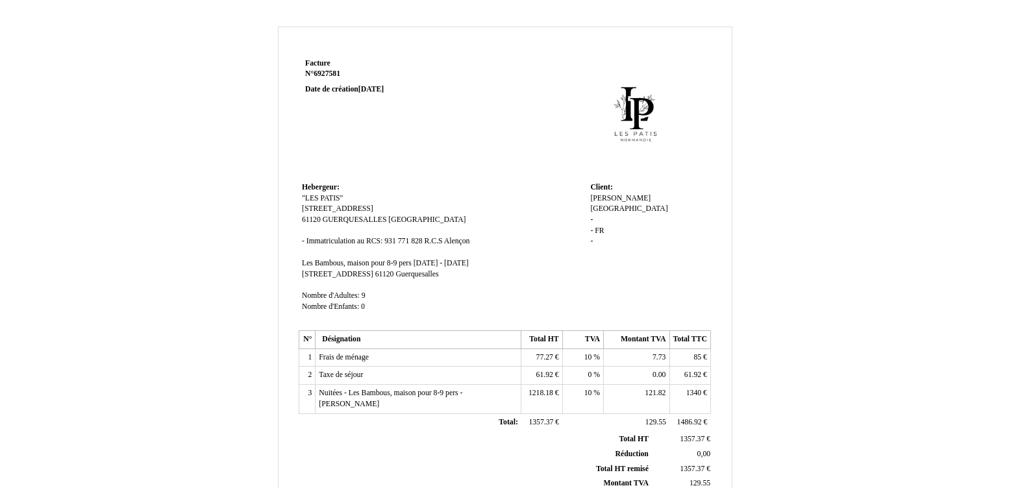
scroll to position [295, 0]
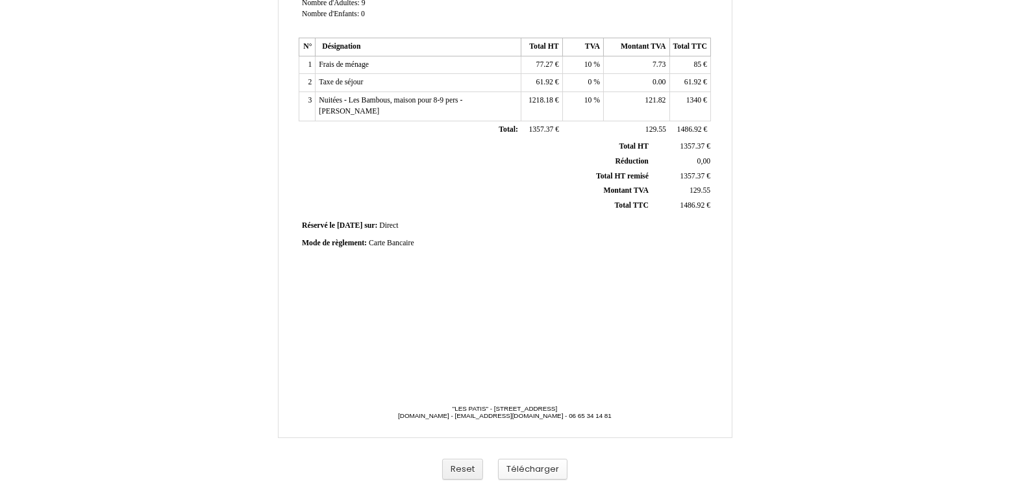
click at [519, 469] on button "Télécharger" at bounding box center [532, 469] width 69 height 21
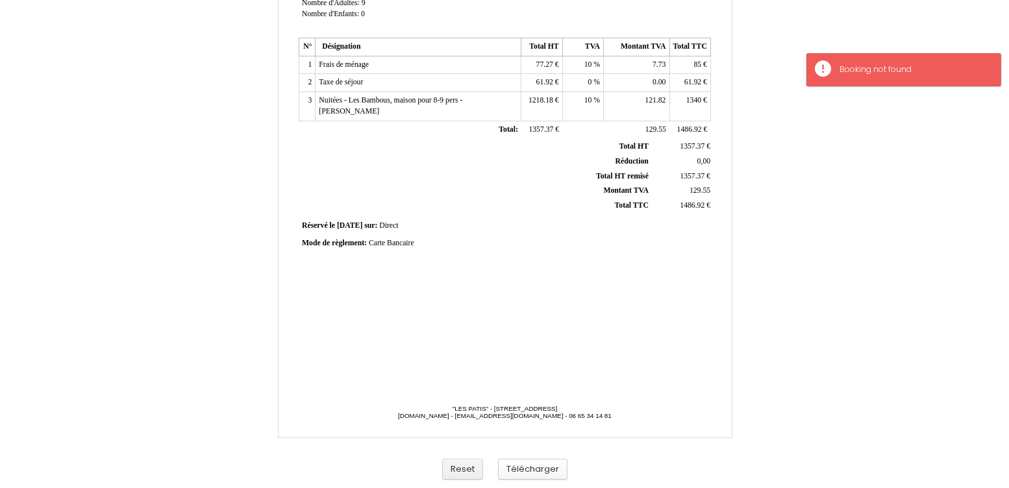
click at [535, 469] on button "Télécharger" at bounding box center [532, 469] width 69 height 21
